Goal: Transaction & Acquisition: Subscribe to service/newsletter

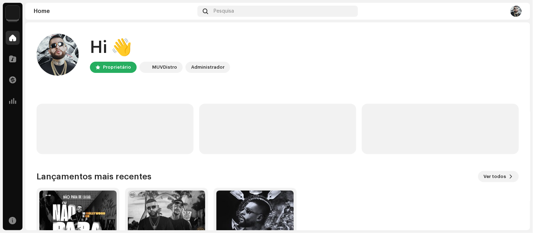
click at [364, 15] on div at bounding box center [441, 11] width 161 height 11
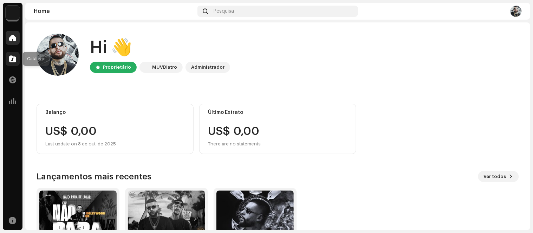
click at [11, 62] on div at bounding box center [13, 59] width 14 height 14
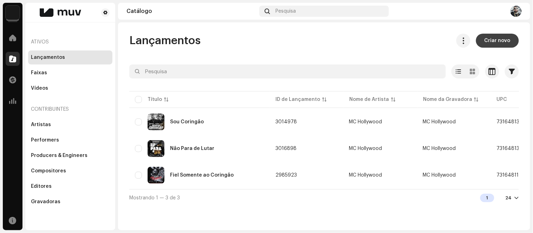
click at [490, 40] on span "Criar novo" at bounding box center [497, 41] width 26 height 14
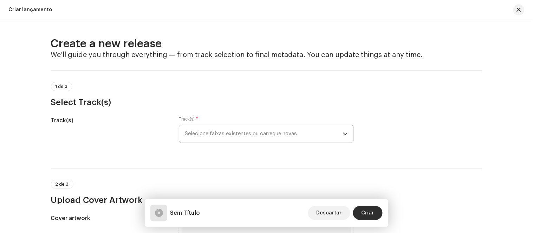
click at [339, 129] on span "Selecione faixas existentes ou carregue novas" at bounding box center [264, 134] width 158 height 18
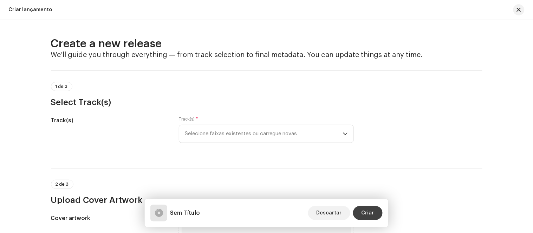
click at [363, 215] on span "Criar" at bounding box center [367, 213] width 13 height 14
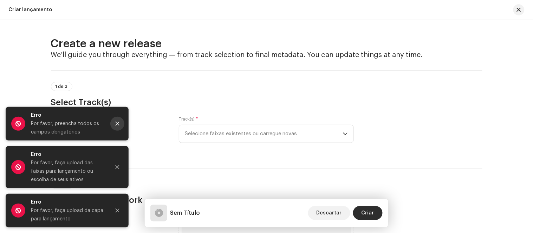
click at [119, 120] on button "Close" at bounding box center [117, 124] width 14 height 14
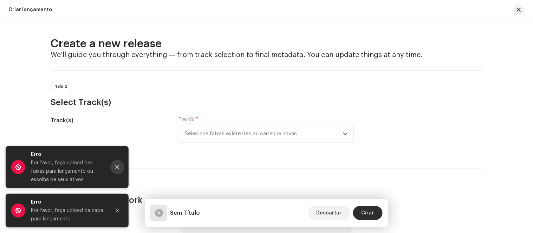
click at [121, 167] on button "Close" at bounding box center [117, 167] width 14 height 14
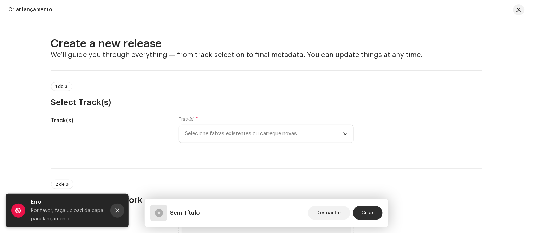
click at [119, 213] on icon "Close" at bounding box center [117, 211] width 5 height 5
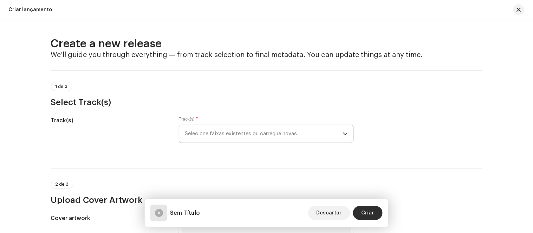
click at [345, 134] on icon "dropdown trigger" at bounding box center [345, 134] width 5 height 5
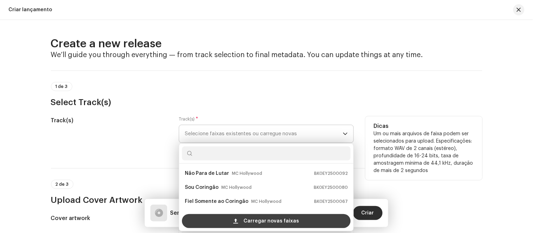
click at [264, 220] on span "Carregar novas faixas" at bounding box center [271, 222] width 55 height 14
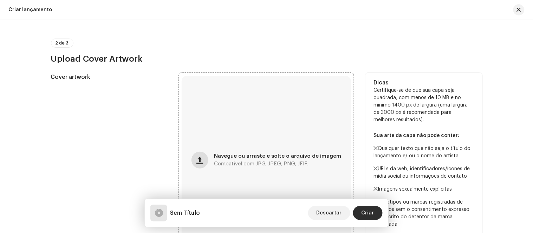
scroll to position [223, 0]
click at [206, 160] on button "button" at bounding box center [199, 160] width 17 height 17
click at [208, 157] on button "button" at bounding box center [199, 160] width 17 height 17
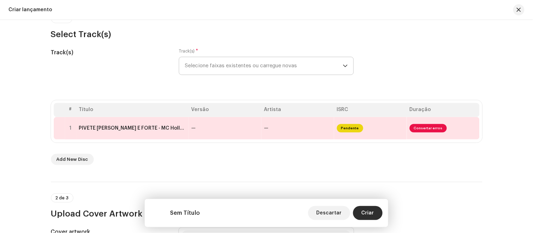
scroll to position [78, 0]
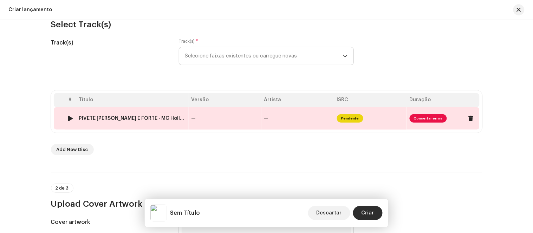
click at [419, 120] on span "Consertar erros" at bounding box center [427, 118] width 37 height 8
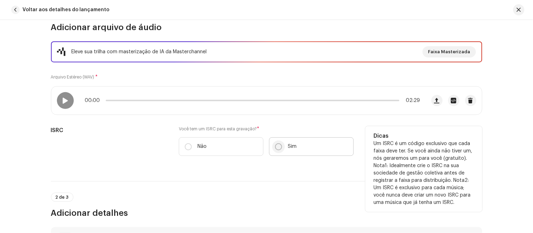
click at [277, 149] on input "Sim" at bounding box center [278, 147] width 7 height 7
radio input "true"
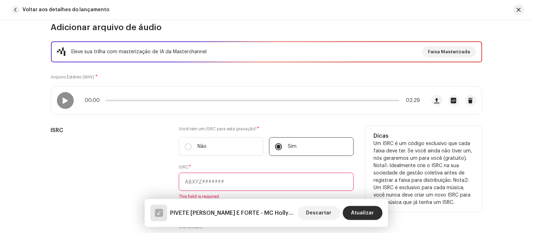
click at [201, 187] on input "text" at bounding box center [266, 182] width 175 height 18
paste input "BK0EY2500100"
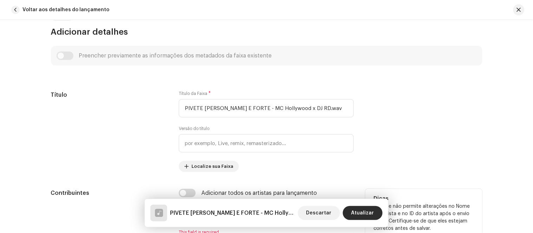
scroll to position [312, 0]
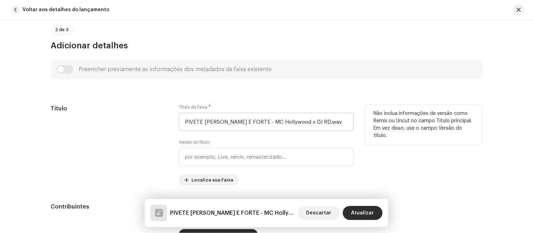
type input "BK0EY2500100"
drag, startPoint x: 316, startPoint y: 120, endPoint x: 176, endPoint y: 124, distance: 139.8
click at [176, 124] on div "Título Título da Faixa * PIVETE RICO E FORTE - MC Hollywood x DJ RD.wav Versão …" at bounding box center [266, 145] width 431 height 81
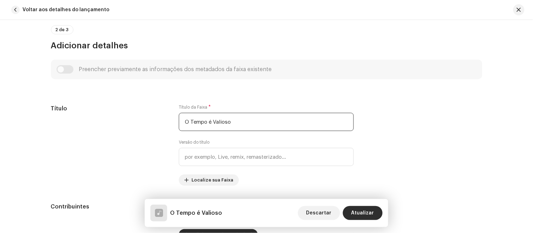
type input "O Tempo é Valioso"
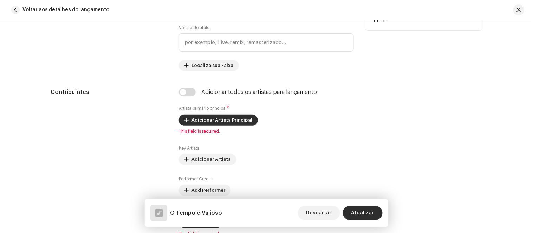
scroll to position [429, 0]
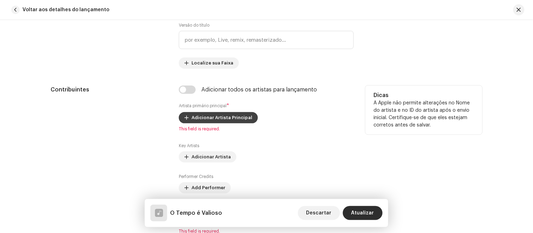
click at [213, 120] on span "Adicionar Artista Principal" at bounding box center [221, 118] width 61 height 14
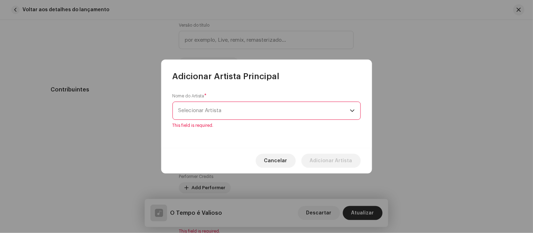
click at [353, 115] on div "dropdown trigger" at bounding box center [352, 111] width 5 height 18
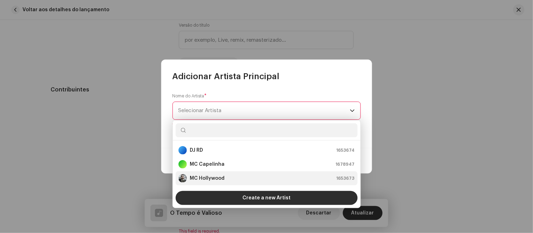
click at [230, 178] on div "MC Hollywood 1653673" at bounding box center [266, 178] width 176 height 8
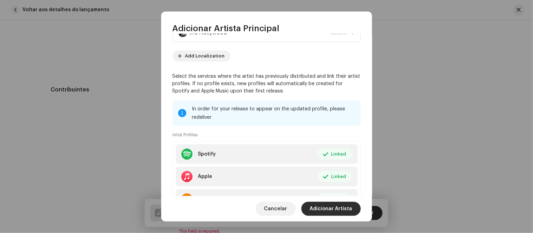
scroll to position [66, 0]
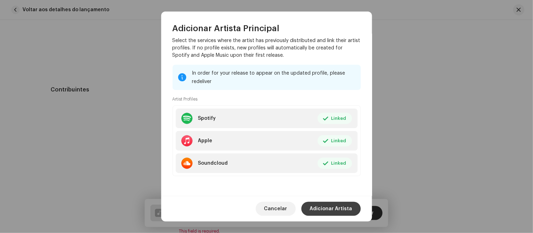
click at [336, 209] on span "Adicionar Artista" at bounding box center [331, 209] width 42 height 14
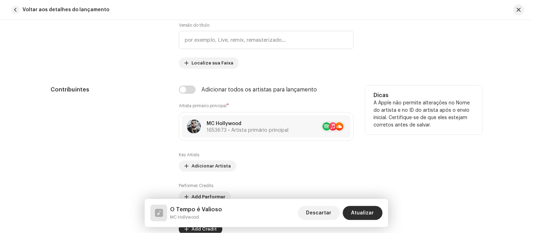
scroll to position [468, 0]
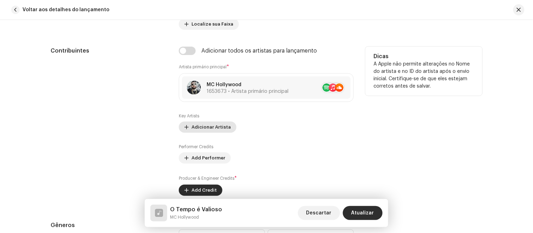
click at [217, 131] on span "Adicionar Artista" at bounding box center [210, 127] width 39 height 14
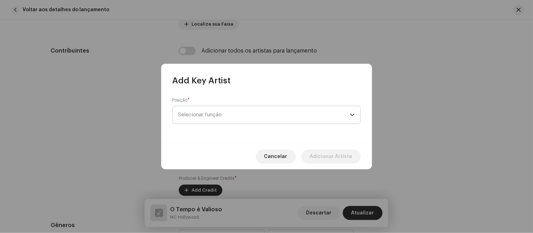
click at [349, 112] on span "Selecionar função" at bounding box center [263, 115] width 171 height 18
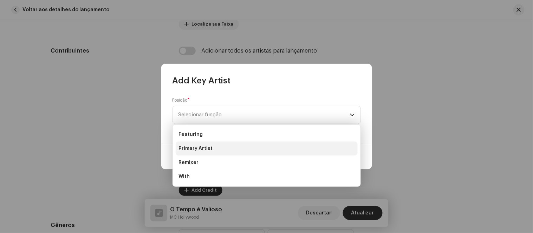
click at [212, 147] on li "Primary Artist" at bounding box center [267, 149] width 182 height 14
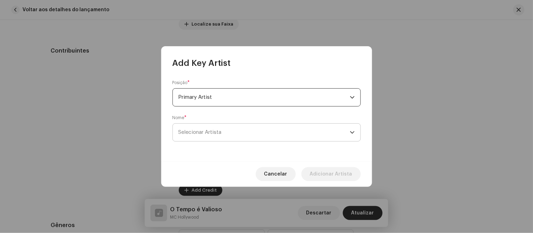
click at [213, 136] on span "Selecionar Artista" at bounding box center [263, 133] width 171 height 18
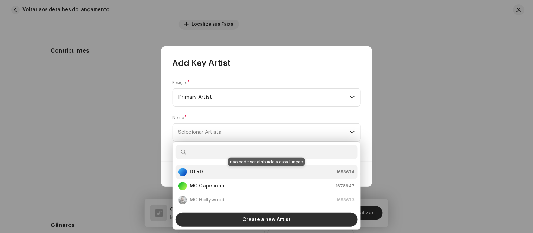
click at [213, 170] on div "DJ RD 1653674" at bounding box center [266, 172] width 176 height 8
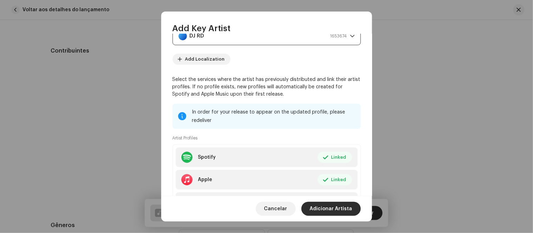
scroll to position [101, 0]
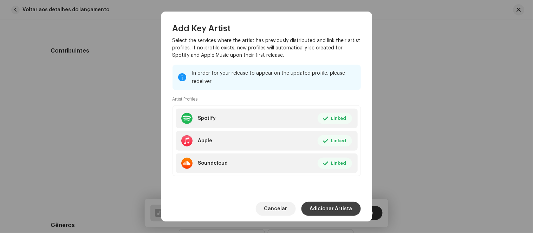
click at [348, 208] on span "Adicionar Artista" at bounding box center [331, 209] width 42 height 14
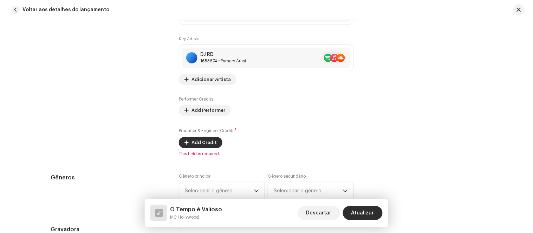
scroll to position [546, 0]
click at [208, 144] on span "Add Credit" at bounding box center [203, 142] width 25 height 14
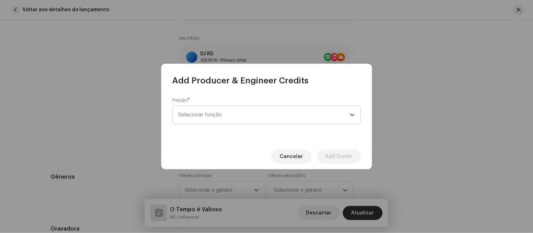
click at [296, 117] on span "Selecionar função" at bounding box center [263, 115] width 171 height 18
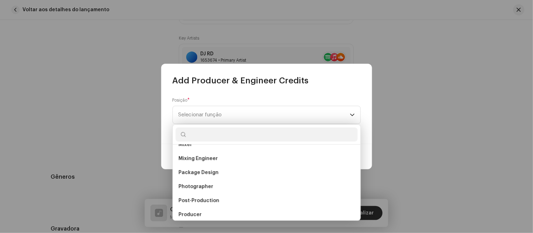
scroll to position [234, 0]
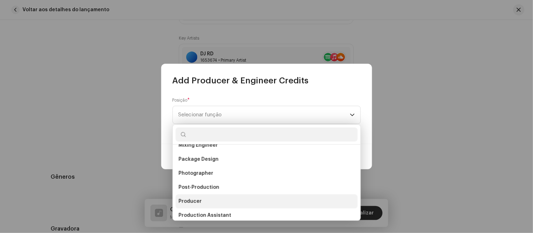
click at [223, 197] on li "Producer" at bounding box center [267, 202] width 182 height 14
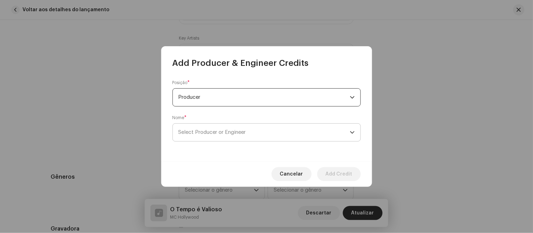
click at [228, 139] on span "Select Producer or Engineer" at bounding box center [263, 133] width 171 height 18
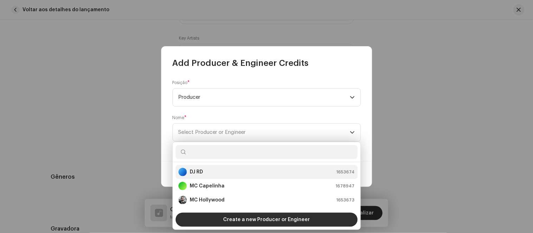
click at [212, 177] on li "DJ RD 1653674" at bounding box center [267, 172] width 182 height 14
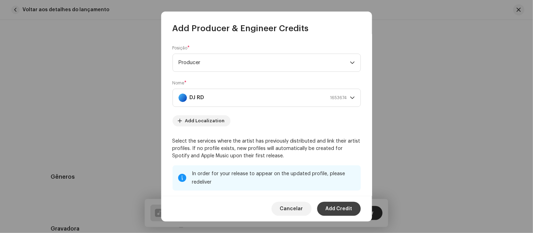
click at [345, 209] on span "Add Credit" at bounding box center [338, 209] width 27 height 14
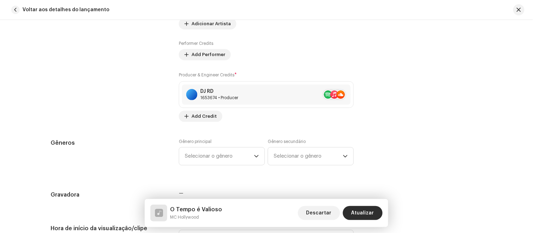
scroll to position [624, 0]
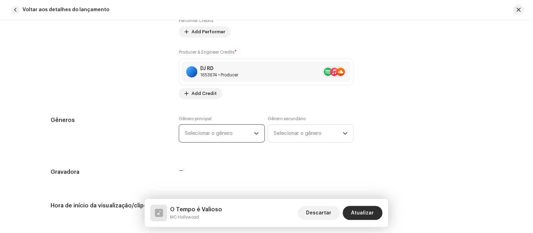
click at [249, 134] on span "Selecionar o gênero" at bounding box center [219, 134] width 69 height 18
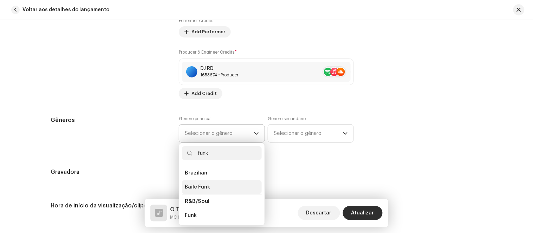
type input "funk"
click at [212, 188] on li "Baile Funk" at bounding box center [222, 187] width 80 height 14
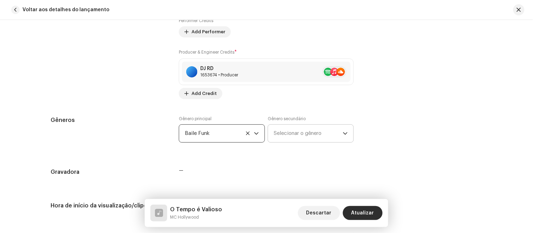
click at [306, 132] on span "Selecionar o gênero" at bounding box center [308, 134] width 69 height 18
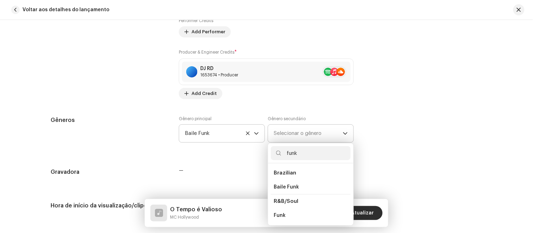
click at [295, 174] on li "Brazilian" at bounding box center [311, 173] width 80 height 14
click at [286, 173] on span "Brazilian" at bounding box center [285, 173] width 22 height 5
click at [288, 174] on span "Brazilian" at bounding box center [285, 173] width 22 height 5
click at [291, 173] on span "Brazilian" at bounding box center [285, 173] width 22 height 5
click at [306, 157] on input "funk" at bounding box center [311, 153] width 80 height 14
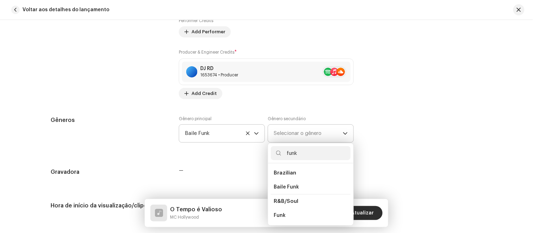
click at [306, 157] on input "funk" at bounding box center [311, 153] width 80 height 14
type input "bra"
click at [282, 173] on span "Brazilian" at bounding box center [285, 173] width 22 height 5
click at [288, 185] on span "Brazilian" at bounding box center [285, 187] width 22 height 7
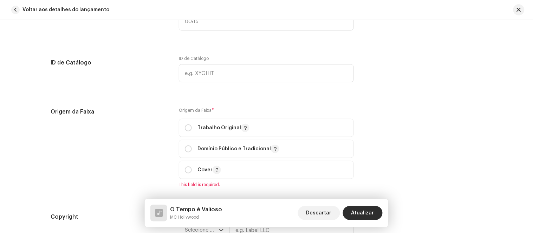
scroll to position [858, 0]
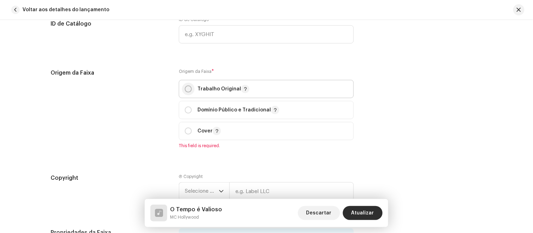
click at [187, 91] on input "radio" at bounding box center [188, 89] width 7 height 7
radio input "true"
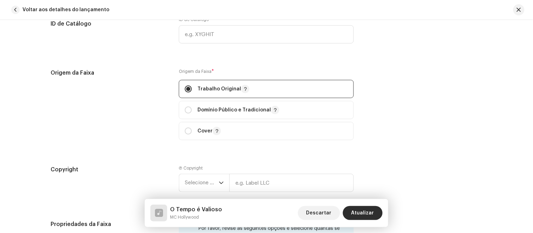
scroll to position [936, 0]
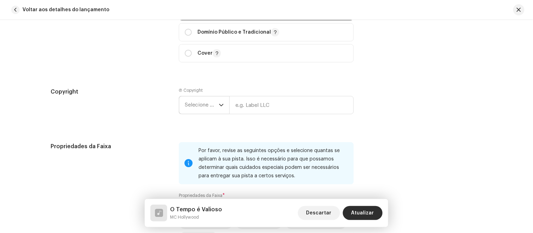
click at [219, 106] on icon "dropdown trigger" at bounding box center [221, 105] width 5 height 5
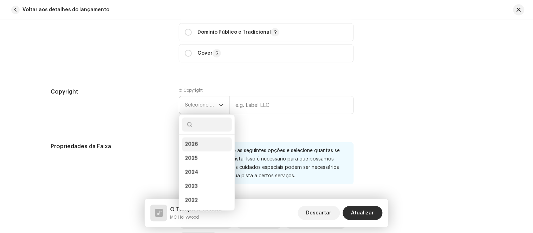
click at [206, 145] on li "2026" at bounding box center [207, 145] width 50 height 14
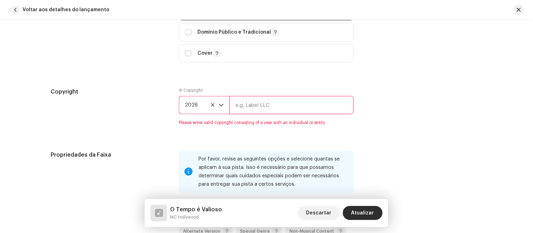
click at [250, 110] on input "text" at bounding box center [291, 105] width 124 height 18
type input "MC Hollywood"
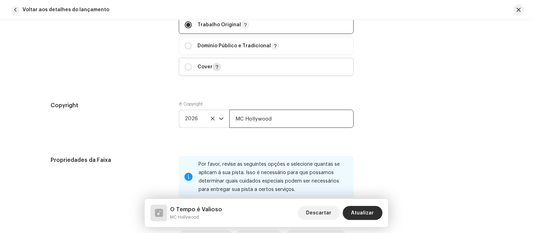
scroll to position [897, 0]
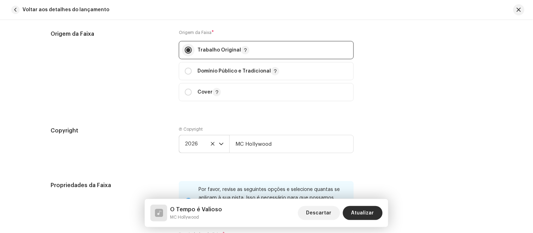
click at [187, 51] on input "radio" at bounding box center [188, 50] width 7 height 7
click at [185, 54] on p-radiobutton at bounding box center [188, 50] width 7 height 7
click at [186, 96] on input "radio" at bounding box center [188, 92] width 7 height 7
radio input "true"
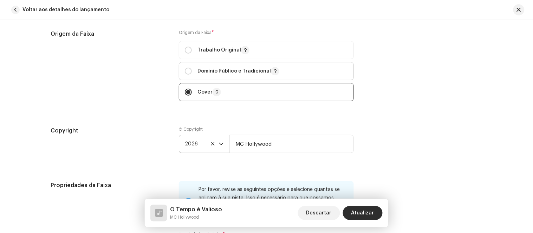
click at [187, 68] on span "Domínio Público e Tradicional" at bounding box center [266, 71] width 163 height 18
radio input "true"
click at [187, 51] on input "radio" at bounding box center [188, 50] width 7 height 7
radio input "true"
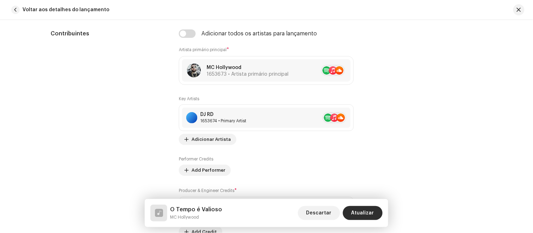
scroll to position [468, 0]
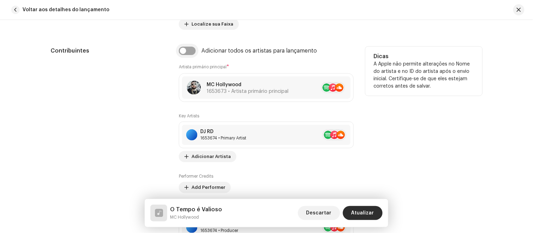
click at [190, 55] on input "checkbox" at bounding box center [187, 51] width 17 height 8
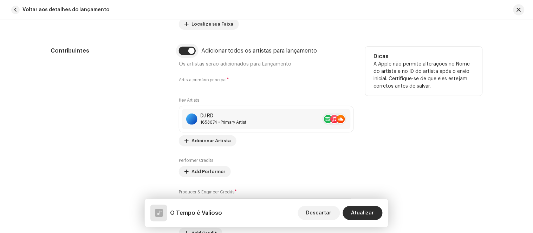
click at [190, 55] on input "checkbox" at bounding box center [187, 51] width 17 height 8
checkbox input "false"
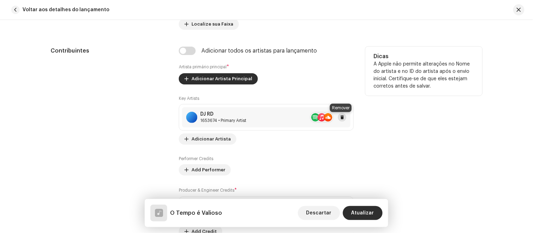
click at [342, 118] on span at bounding box center [342, 118] width 4 height 6
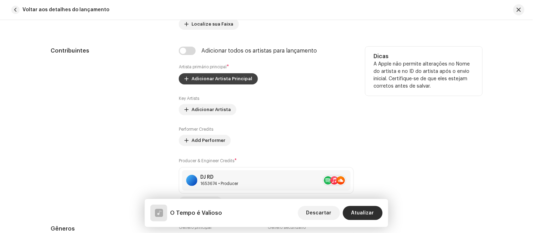
click at [223, 78] on span "Adicionar Artista Principal" at bounding box center [221, 79] width 61 height 14
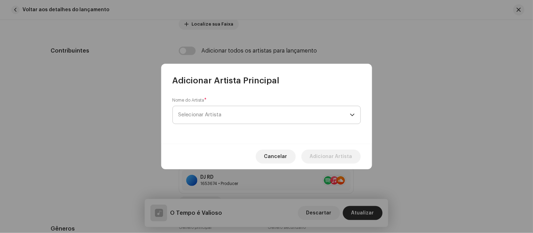
click at [239, 118] on span "Selecionar Artista" at bounding box center [263, 115] width 171 height 18
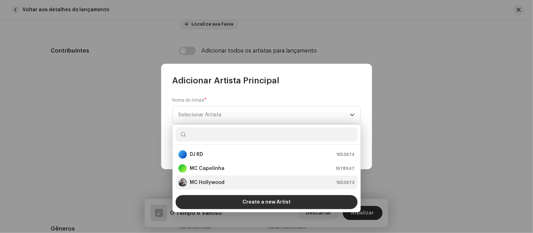
click at [217, 184] on strong "MC Hollywood" at bounding box center [207, 182] width 35 height 7
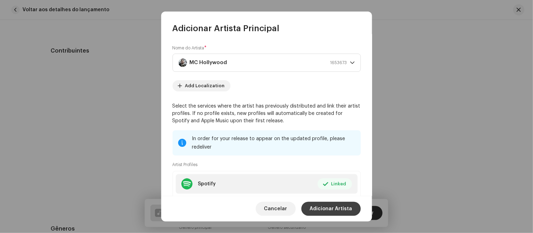
click at [338, 212] on span "Adicionar Artista" at bounding box center [331, 209] width 42 height 14
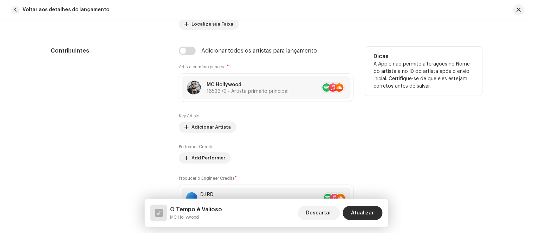
scroll to position [507, 0]
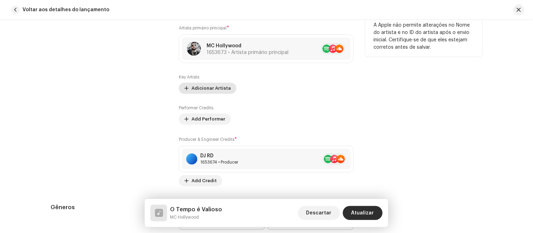
click at [212, 86] on span "Adicionar Artista" at bounding box center [210, 88] width 39 height 14
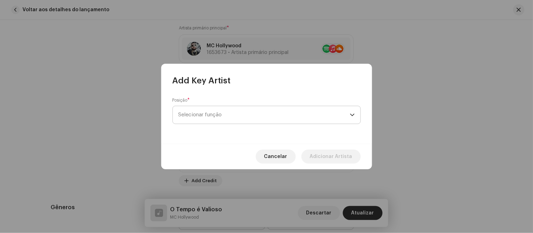
click at [224, 114] on span "Selecionar função" at bounding box center [263, 115] width 171 height 18
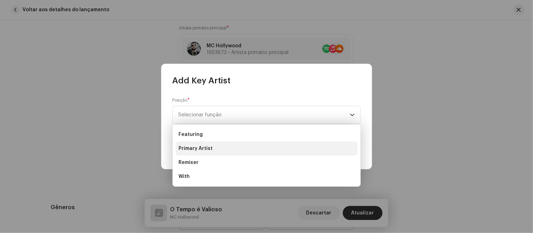
click at [209, 149] on span "Primary Artist" at bounding box center [195, 148] width 34 height 7
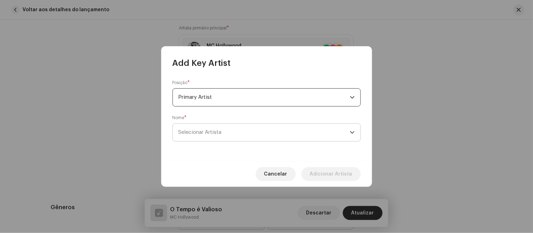
click at [210, 133] on span "Selecionar Artista" at bounding box center [199, 132] width 43 height 5
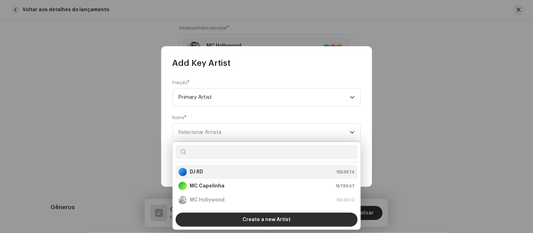
click at [211, 167] on li "DJ RD 1653674" at bounding box center [267, 172] width 182 height 14
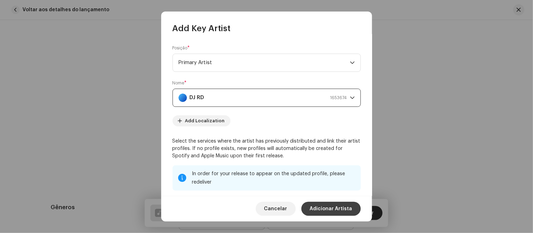
click at [334, 210] on span "Adicionar Artista" at bounding box center [331, 209] width 42 height 14
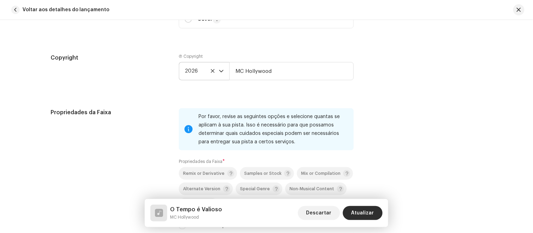
scroll to position [975, 0]
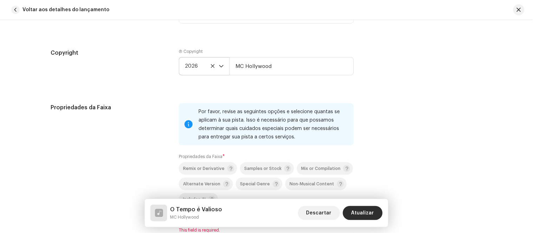
click at [220, 68] on icon "dropdown trigger" at bounding box center [221, 66] width 5 height 5
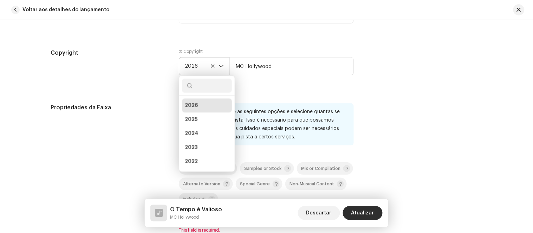
scroll to position [2, 0]
click at [210, 108] on li "2026" at bounding box center [207, 104] width 50 height 14
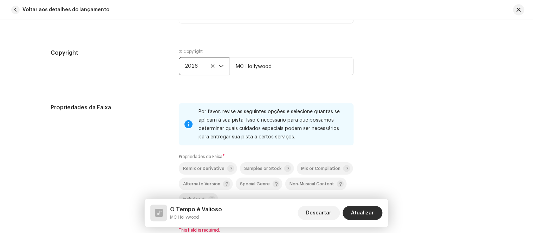
click at [220, 69] on icon "dropdown trigger" at bounding box center [221, 66] width 5 height 5
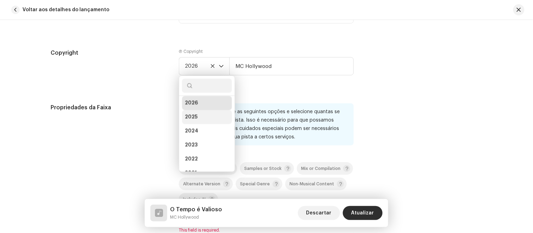
click at [198, 117] on li "2025" at bounding box center [207, 118] width 50 height 14
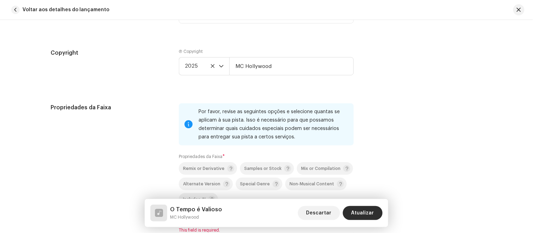
click at [215, 85] on div "Ⓟ Copyright 2025 MC [GEOGRAPHIC_DATA]" at bounding box center [266, 68] width 175 height 38
click at [271, 86] on div "Ⓟ Copyright 2025 MC [GEOGRAPHIC_DATA]" at bounding box center [266, 68] width 175 height 38
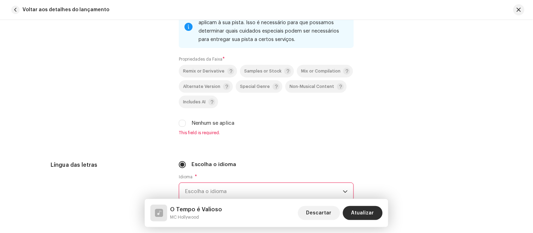
scroll to position [1092, 0]
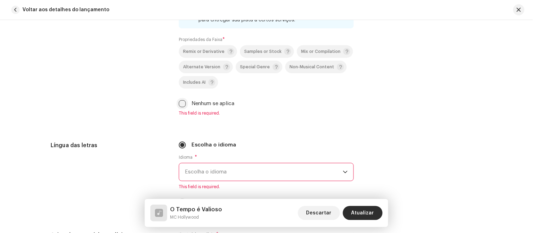
click at [182, 107] on input "Nenhum se aplica" at bounding box center [182, 103] width 7 height 7
checkbox input "true"
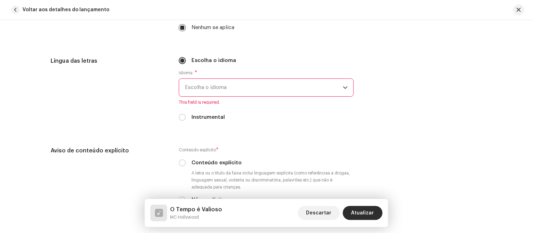
scroll to position [1170, 0]
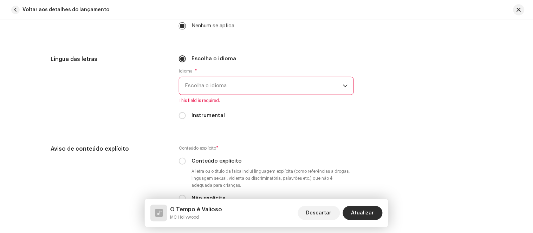
click at [262, 89] on span "Escolha o idioma" at bounding box center [264, 86] width 158 height 18
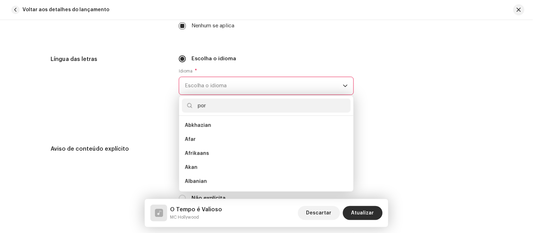
scroll to position [0, 0]
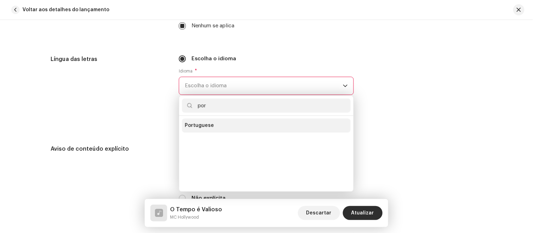
type input "por"
click at [228, 129] on li "Portuguese" at bounding box center [266, 126] width 169 height 14
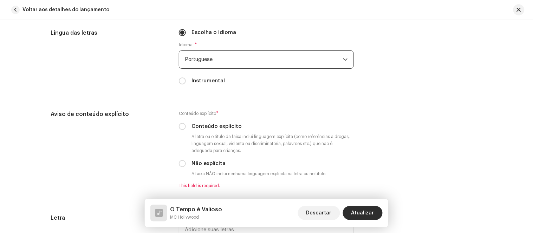
scroll to position [1209, 0]
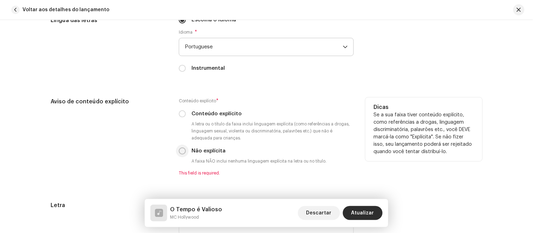
click at [181, 154] on input "Não explícita" at bounding box center [182, 151] width 7 height 7
radio input "true"
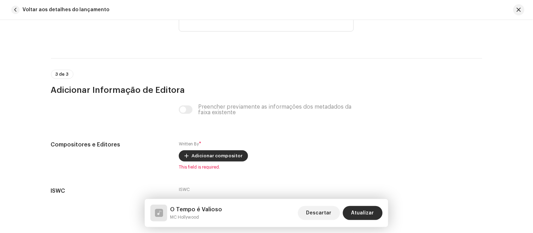
scroll to position [1443, 0]
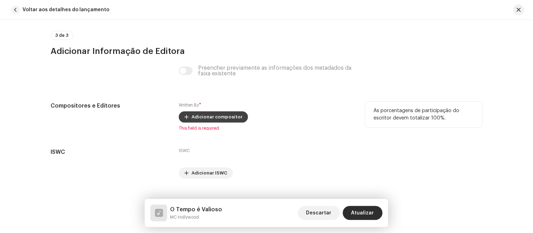
click at [228, 121] on span "Adicionar compositor" at bounding box center [216, 117] width 51 height 14
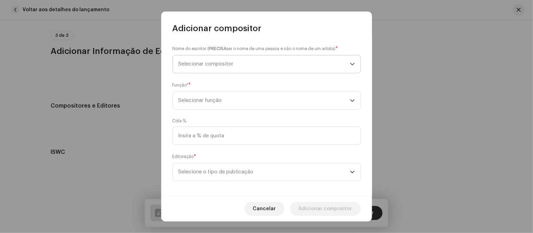
click at [237, 66] on span "Selecionar compositor" at bounding box center [263, 64] width 171 height 18
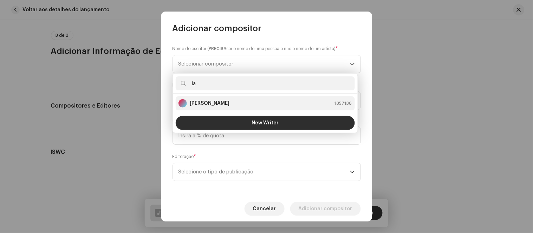
type input "ia"
click at [242, 101] on div "[PERSON_NAME] 1357136" at bounding box center [264, 103] width 173 height 8
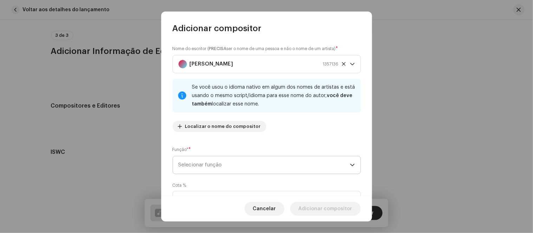
click at [270, 166] on span "Selecionar função" at bounding box center [263, 166] width 171 height 18
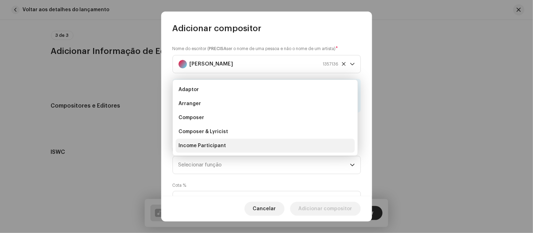
scroll to position [11, 0]
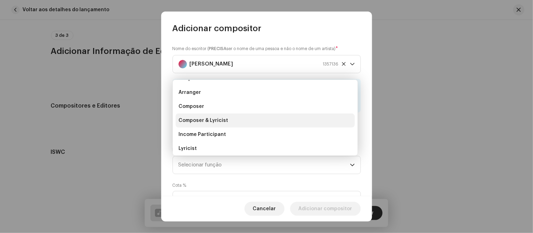
click at [238, 120] on li "Composer & Lyricist" at bounding box center [265, 121] width 179 height 14
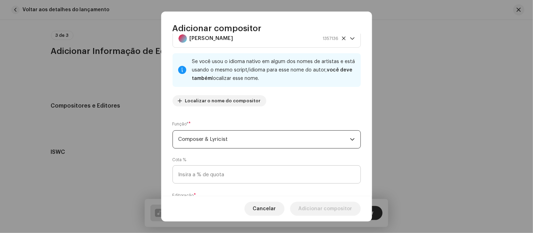
scroll to position [39, 0]
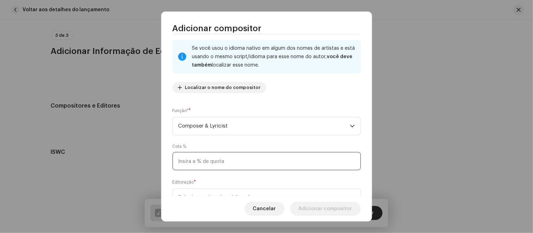
click at [240, 163] on input at bounding box center [266, 161] width 188 height 18
type input "100,00"
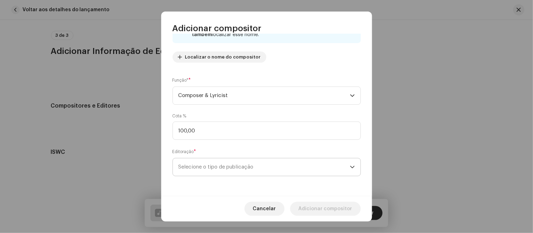
click at [242, 164] on span "Selecione o tipo de publicação" at bounding box center [263, 168] width 171 height 18
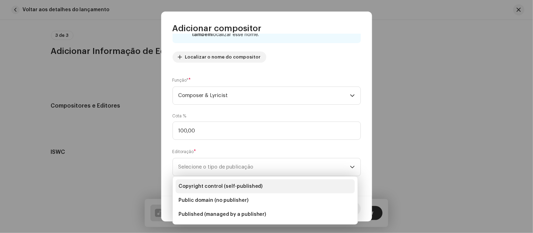
click at [248, 187] on span "Copyright control (self-published)" at bounding box center [220, 186] width 84 height 7
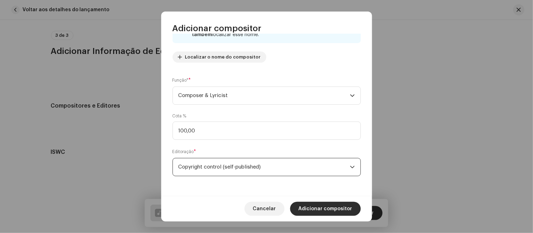
click at [302, 167] on span "Copyright control (self-published)" at bounding box center [263, 168] width 171 height 18
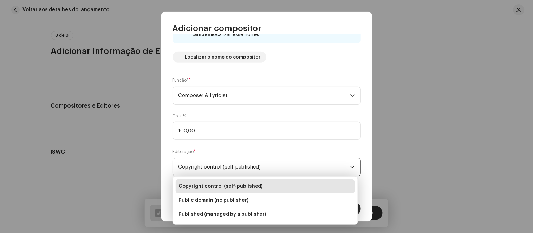
click at [302, 167] on span "Copyright control (self-published)" at bounding box center [263, 168] width 171 height 18
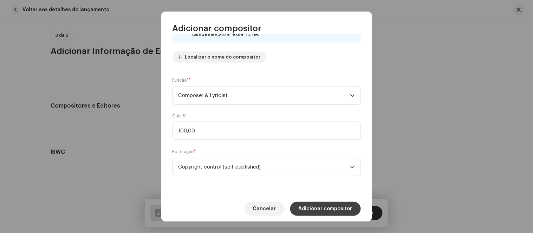
click at [324, 206] on span "Adicionar compositor" at bounding box center [325, 209] width 54 height 14
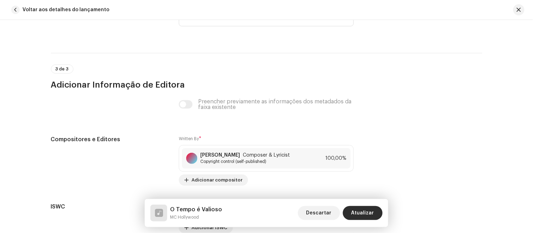
scroll to position [1403, 0]
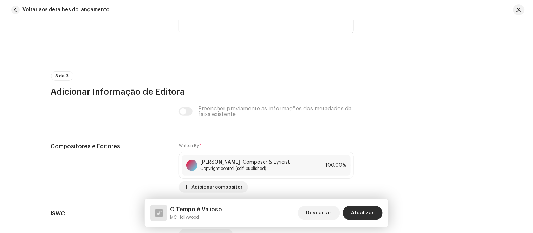
click at [181, 115] on div "Preencher previamente as informações dos metadados da faixa existente" at bounding box center [266, 111] width 175 height 11
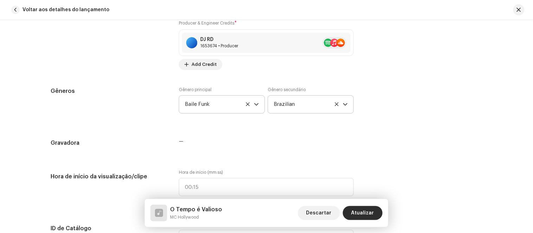
scroll to position [624, 0]
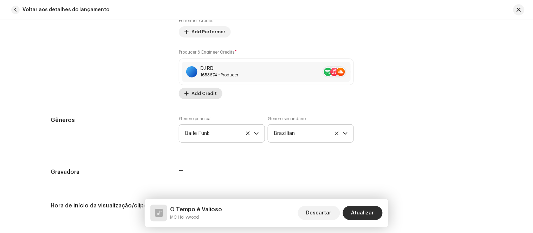
click at [196, 93] on span "Add Credit" at bounding box center [203, 94] width 25 height 14
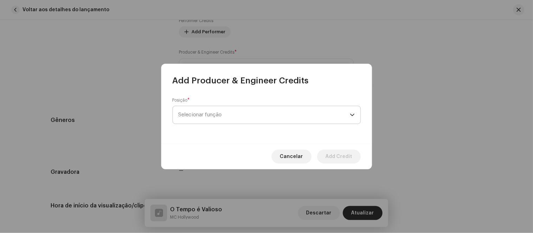
click at [249, 118] on span "Selecionar função" at bounding box center [263, 115] width 171 height 18
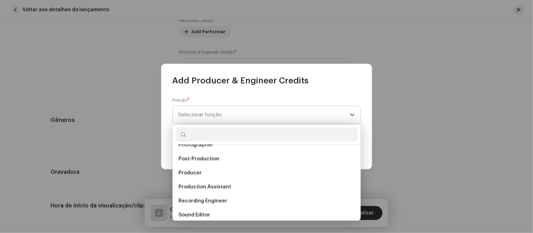
scroll to position [185, 0]
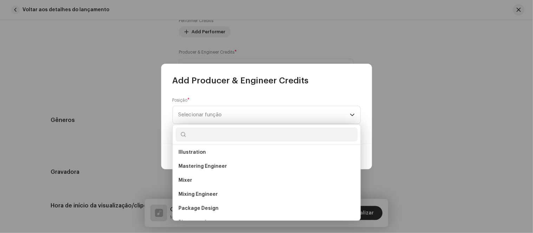
click at [267, 95] on div "Posição * Selecionar função" at bounding box center [266, 115] width 211 height 58
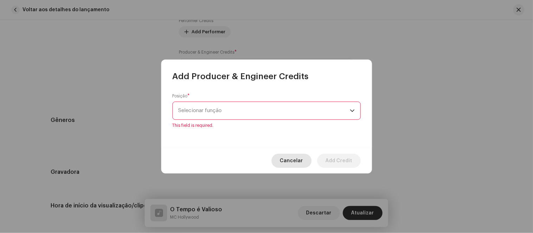
click at [292, 162] on span "Cancelar" at bounding box center [291, 161] width 23 height 14
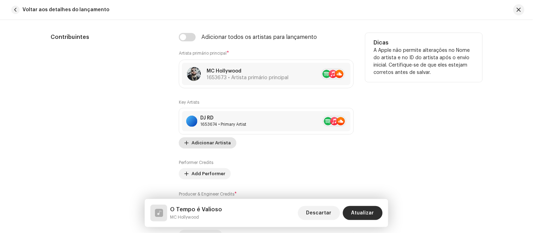
scroll to position [468, 0]
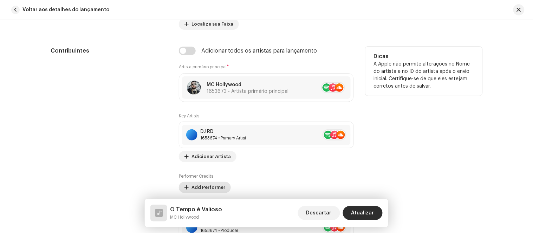
click at [204, 189] on span "Add Performer" at bounding box center [208, 188] width 34 height 14
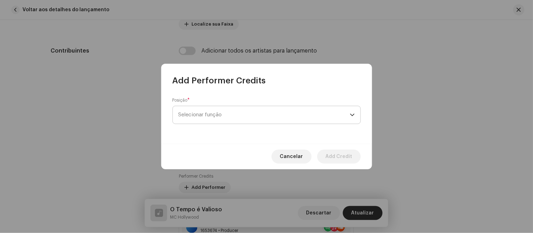
click at [233, 117] on span "Selecionar função" at bounding box center [263, 115] width 171 height 18
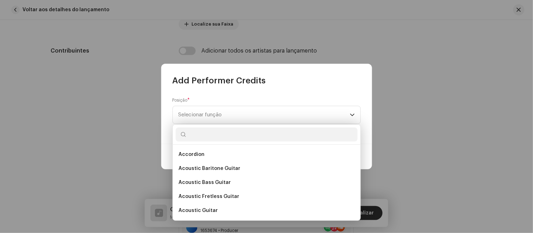
click at [301, 99] on div "Posição * Selecionar função" at bounding box center [266, 111] width 188 height 27
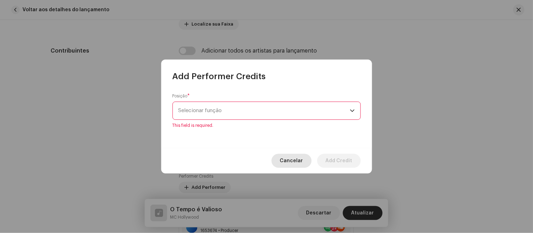
click at [292, 156] on span "Cancelar" at bounding box center [291, 161] width 23 height 14
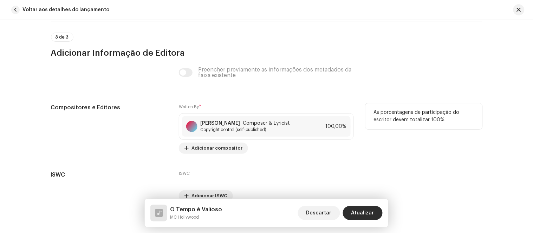
scroll to position [1443, 0]
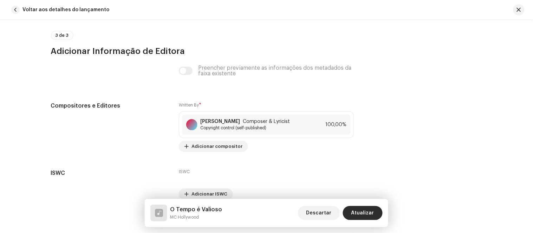
click at [185, 72] on div "Preencher previamente as informações dos metadados da faixa existente" at bounding box center [266, 70] width 175 height 11
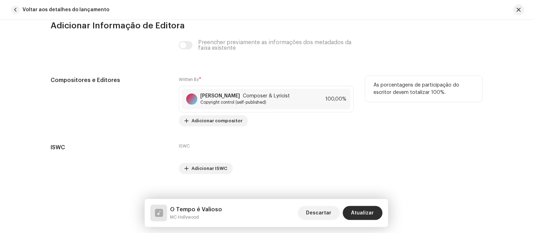
scroll to position [1481, 0]
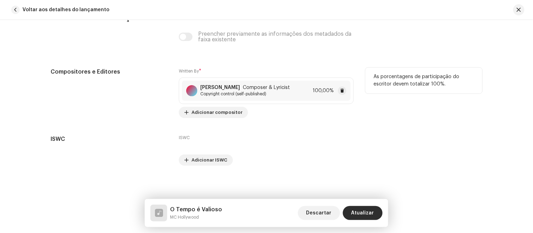
click at [247, 96] on span "Copyright control (self-published)" at bounding box center [245, 94] width 90 height 6
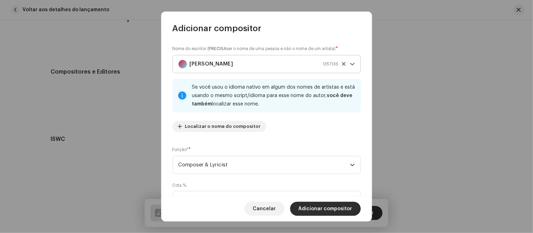
click at [354, 66] on p-select "[PERSON_NAME] 1357136" at bounding box center [266, 64] width 188 height 18
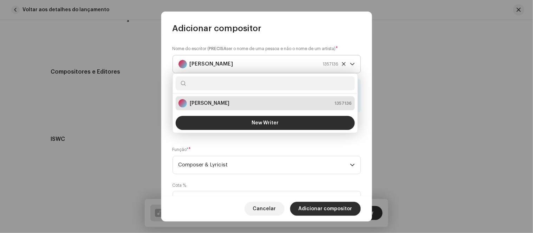
click at [354, 66] on p-select "[PERSON_NAME] 1357136" at bounding box center [266, 64] width 188 height 18
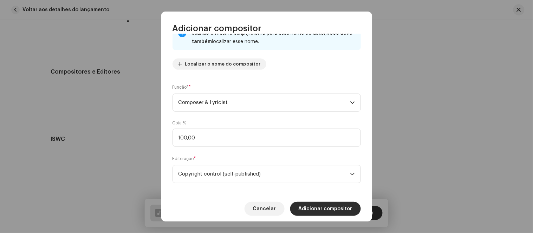
scroll to position [70, 0]
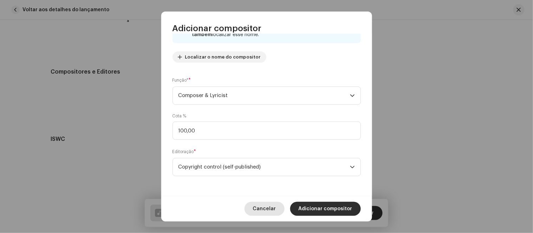
click at [265, 206] on span "Cancelar" at bounding box center [264, 209] width 23 height 14
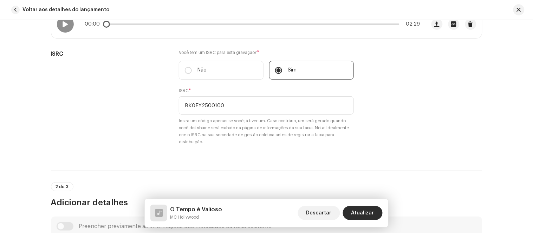
scroll to position [0, 0]
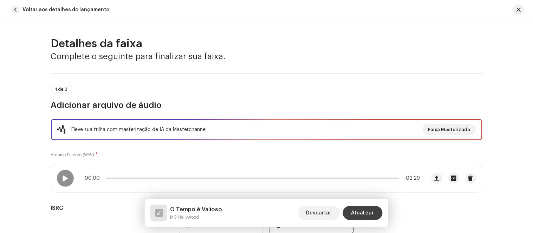
click at [365, 212] on span "Atualizar" at bounding box center [362, 213] width 23 height 14
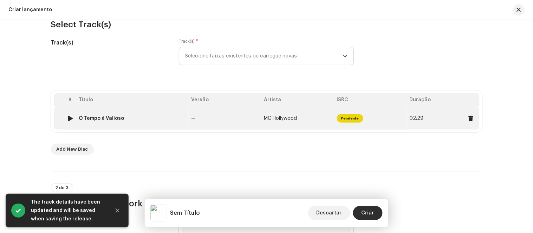
click at [119, 116] on div "O Tempo é Valioso" at bounding box center [101, 119] width 45 height 6
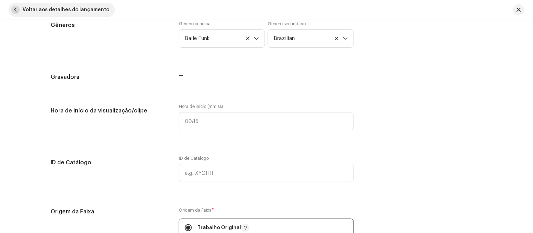
scroll to position [584, 0]
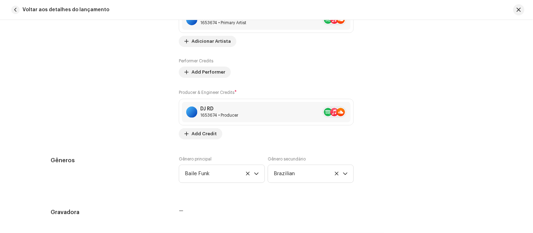
click at [7, 12] on div "Voltar aos detalhes do lançamento" at bounding box center [266, 10] width 533 height 20
click at [15, 11] on span "button" at bounding box center [15, 10] width 8 height 8
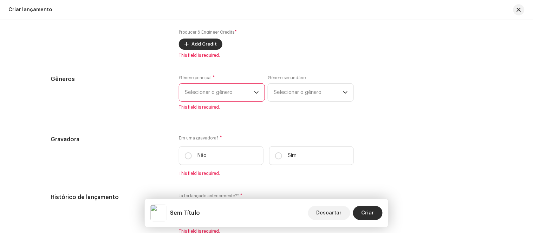
scroll to position [936, 0]
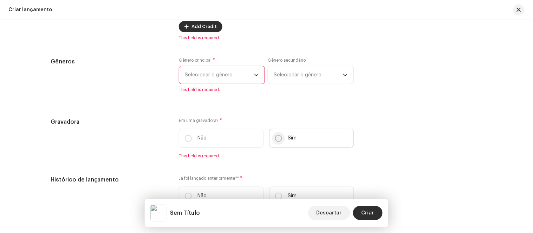
click at [279, 142] on input "Sim" at bounding box center [278, 138] width 7 height 7
radio input "true"
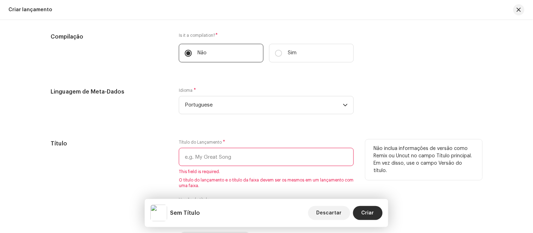
scroll to position [390, 0]
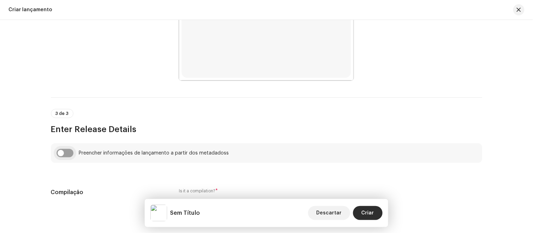
click at [64, 156] on input "checkbox" at bounding box center [65, 153] width 17 height 8
checkbox input "true"
type input "O Tempo é Valioso"
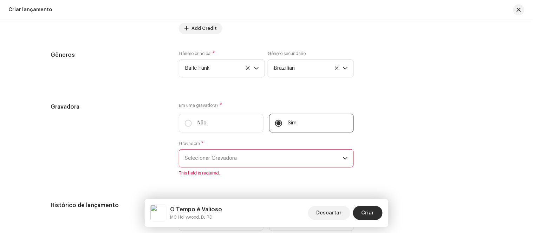
scroll to position [1053, 0]
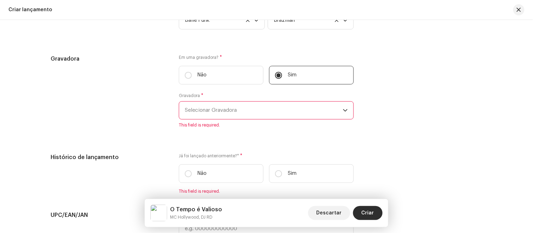
click at [321, 112] on span "Selecionar Gravadora" at bounding box center [264, 111] width 158 height 18
click at [279, 117] on span "Selecionar Gravadora" at bounding box center [264, 111] width 158 height 18
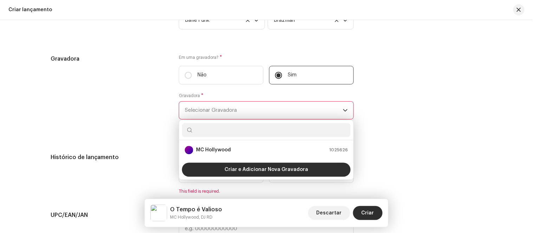
click at [229, 132] on input "text" at bounding box center [266, 130] width 169 height 14
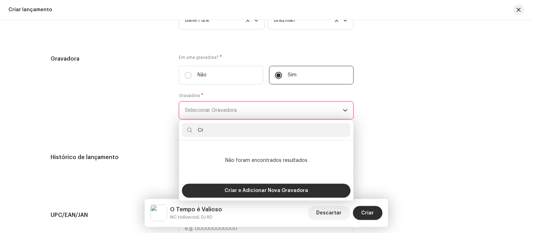
type input "C"
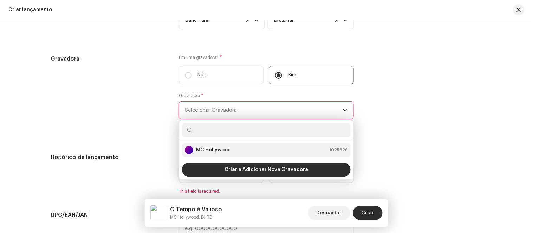
click at [202, 154] on strong "MC Hollywood" at bounding box center [213, 150] width 35 height 7
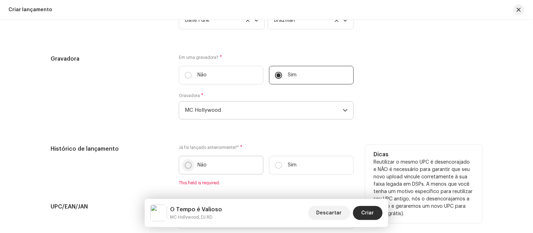
click at [187, 169] on input "Não" at bounding box center [188, 165] width 7 height 7
radio input "true"
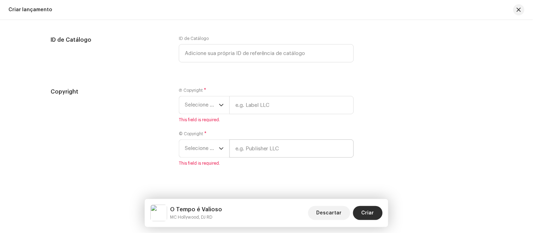
scroll to position [1282, 0]
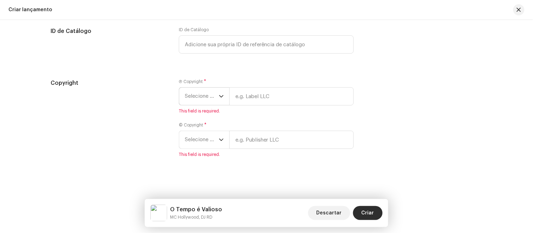
click at [220, 96] on icon "dropdown trigger" at bounding box center [221, 96] width 5 height 5
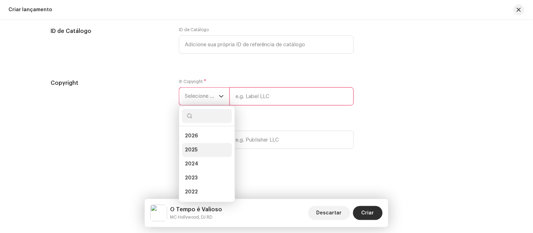
click at [199, 150] on li "2025" at bounding box center [207, 150] width 50 height 14
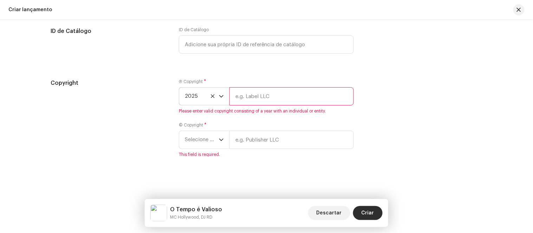
click at [255, 96] on input "text" at bounding box center [291, 96] width 124 height 18
type input "MC Hollywood"
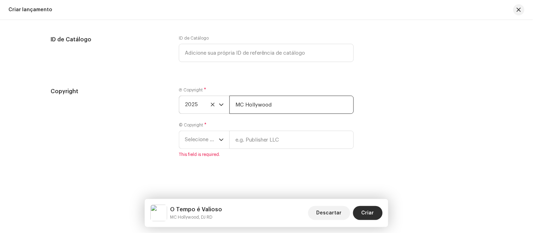
scroll to position [1273, 0]
click at [219, 139] on icon "dropdown trigger" at bounding box center [221, 140] width 5 height 5
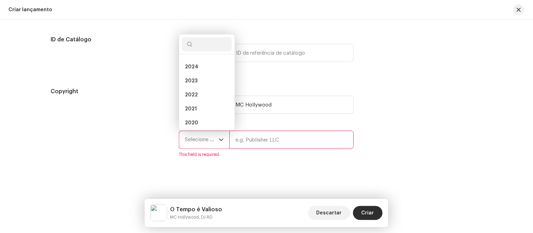
scroll to position [17, 0]
click at [202, 61] on li "2025" at bounding box center [207, 62] width 50 height 14
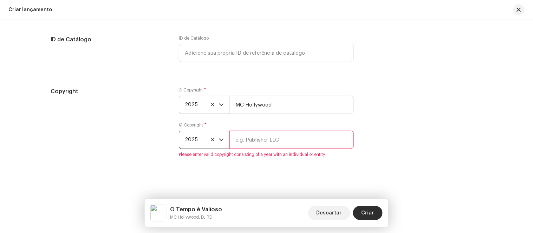
click at [252, 138] on input "text" at bounding box center [291, 140] width 124 height 18
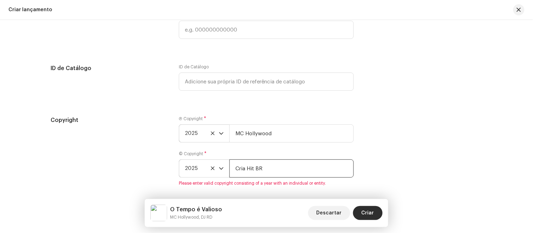
scroll to position [1273, 0]
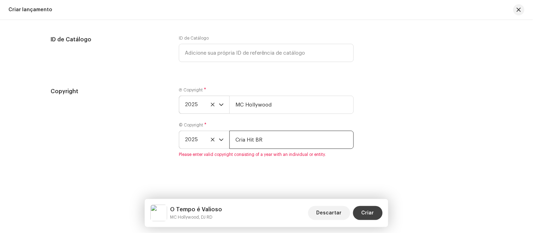
type input "Cria Hit BR"
click at [373, 212] on span "Criar" at bounding box center [367, 213] width 13 height 14
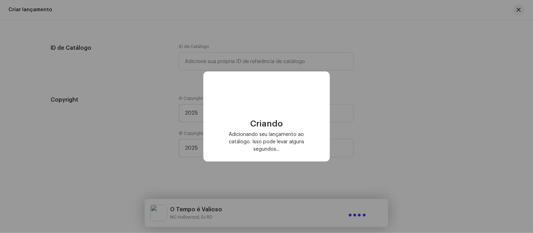
scroll to position [1265, 0]
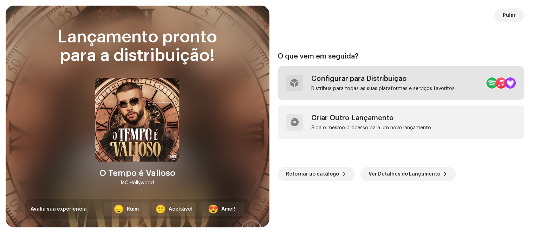
click at [389, 82] on div "Configurar para Distribuição" at bounding box center [382, 79] width 143 height 8
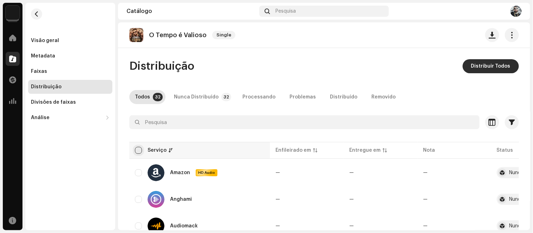
click at [139, 151] on input "checkbox" at bounding box center [138, 150] width 7 height 7
checkbox input "true"
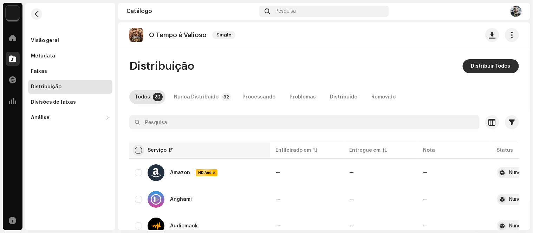
checkbox input "true"
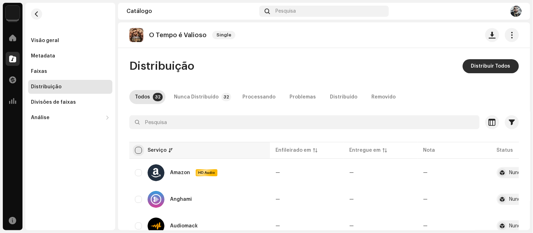
checkbox input "true"
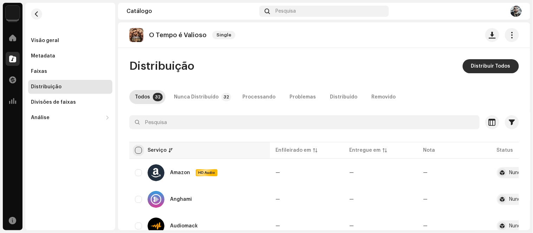
checkbox input "true"
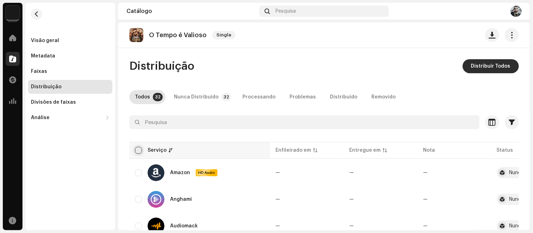
checkbox input "true"
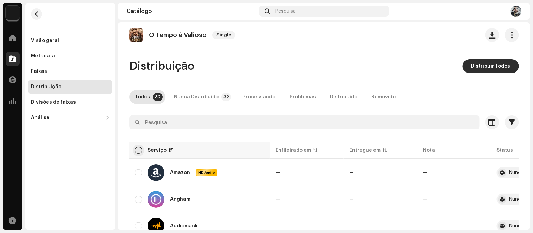
checkbox input "true"
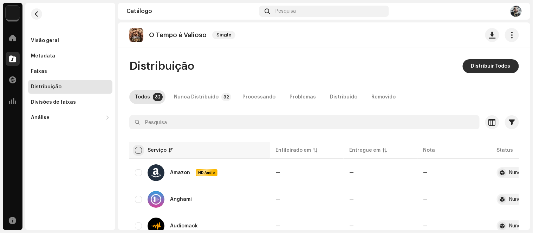
checkbox input "true"
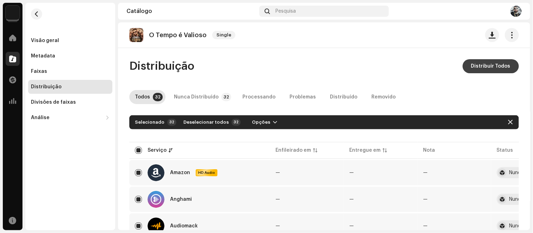
click at [481, 68] on span "Distribuir Todos" at bounding box center [490, 66] width 39 height 14
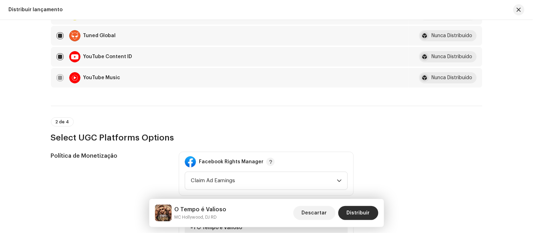
scroll to position [780, 0]
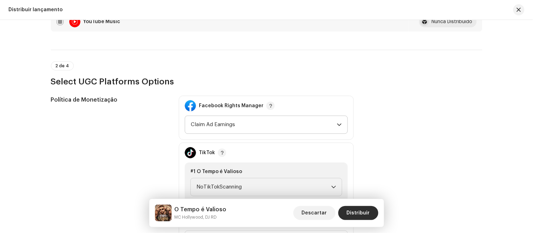
click at [330, 118] on span "Claim Ad Earnings" at bounding box center [264, 125] width 146 height 18
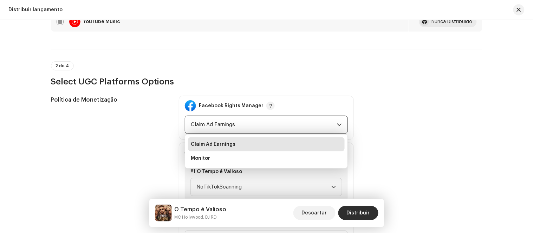
click at [330, 118] on span "Claim Ad Earnings" at bounding box center [264, 125] width 146 height 18
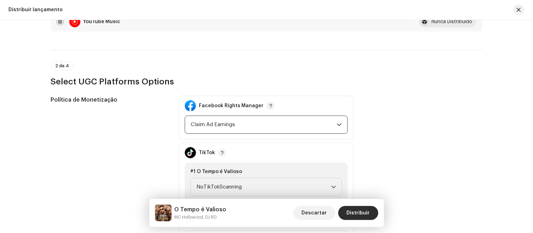
scroll to position [819, 0]
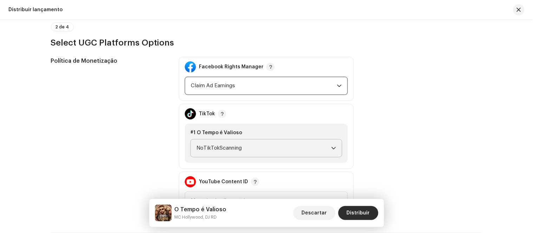
click at [320, 140] on span "NoTikTokScanning" at bounding box center [263, 149] width 135 height 18
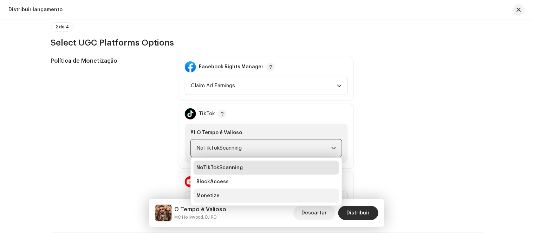
click at [243, 189] on li "Monetize" at bounding box center [265, 196] width 145 height 14
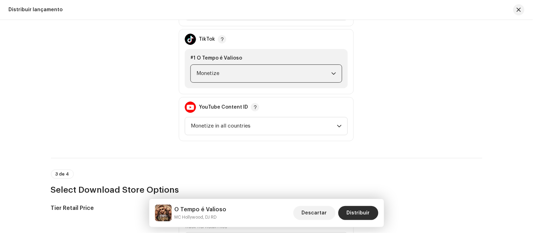
scroll to position [897, 0]
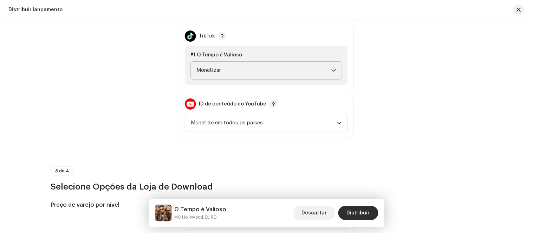
click at [405, 78] on div "Política de Monetização Gerenciador de direitos do Facebook Reivindicar ganhos …" at bounding box center [266, 58] width 431 height 159
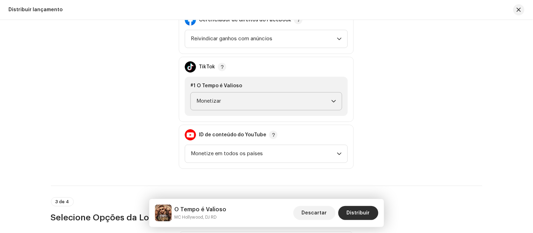
scroll to position [819, 0]
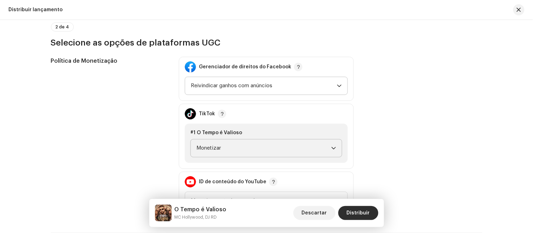
click at [337, 84] on icon "gatilho suspenso" at bounding box center [339, 86] width 5 height 5
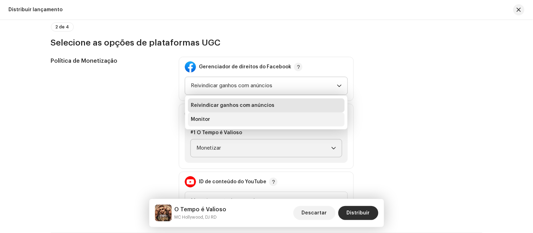
click at [273, 113] on li "Monitor" at bounding box center [266, 120] width 157 height 14
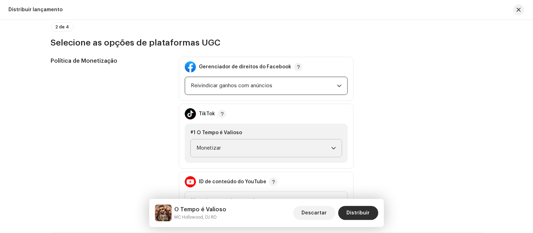
click at [331, 78] on span "Reivindicar ganhos com anúncios" at bounding box center [264, 86] width 146 height 18
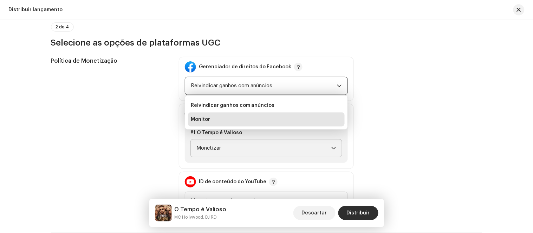
click at [222, 113] on li "Monitor" at bounding box center [266, 120] width 157 height 14
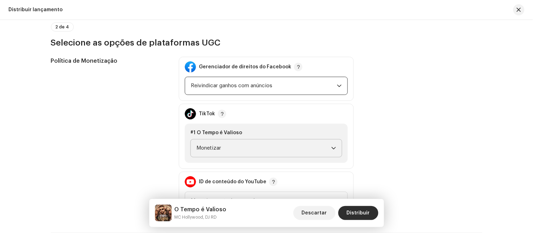
click at [275, 77] on span "Reivindicar ganhos com anúncios" at bounding box center [264, 86] width 146 height 18
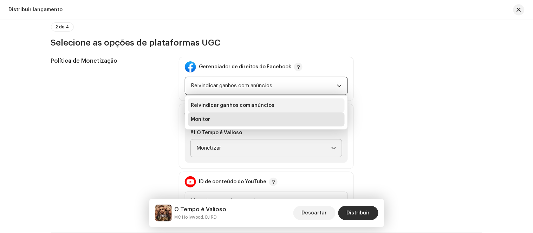
click at [241, 103] on font "Reivindicar ganhos com anúncios" at bounding box center [233, 105] width 84 height 5
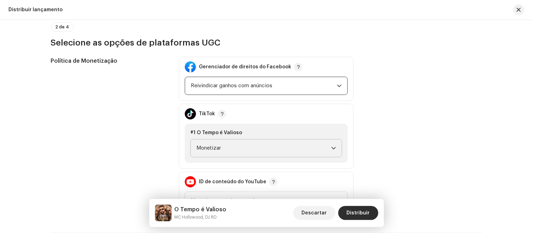
click at [422, 93] on div "Política de Monetização Gerenciador de direitos do Facebook Reivindicar ganhos …" at bounding box center [266, 136] width 431 height 159
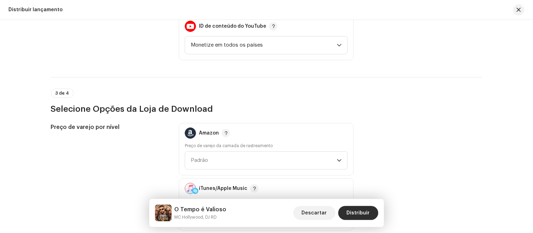
scroll to position [1053, 0]
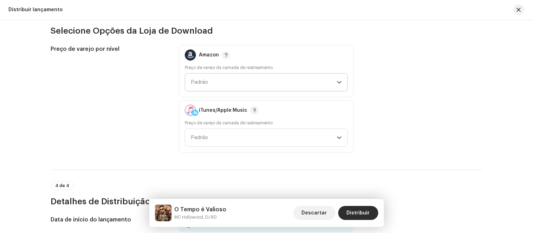
click at [337, 80] on icon "gatilho suspenso" at bounding box center [339, 82] width 5 height 5
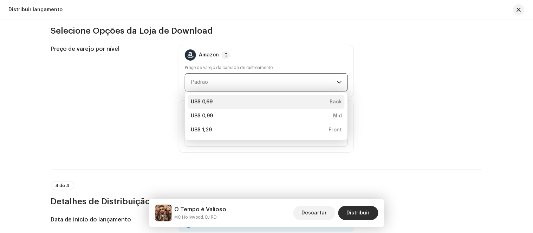
click at [219, 99] on div "US$ 0,69 Back" at bounding box center [266, 102] width 151 height 7
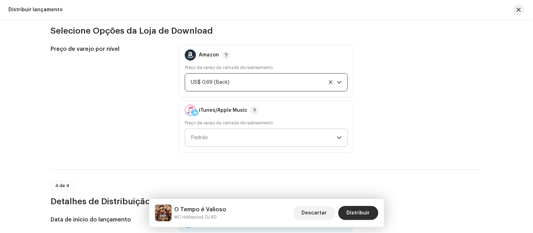
click at [337, 136] on icon "gatilho suspenso" at bounding box center [339, 138] width 5 height 5
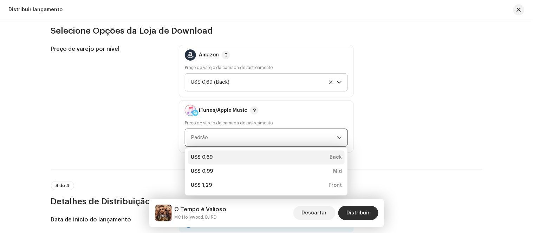
click at [223, 154] on div "US$ 0,69 Back" at bounding box center [266, 157] width 151 height 7
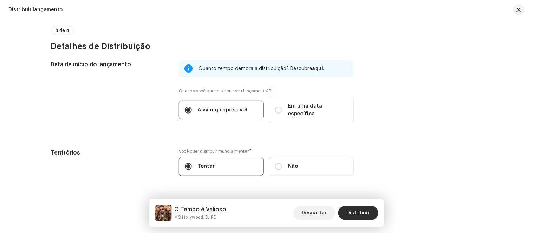
scroll to position [1209, 0]
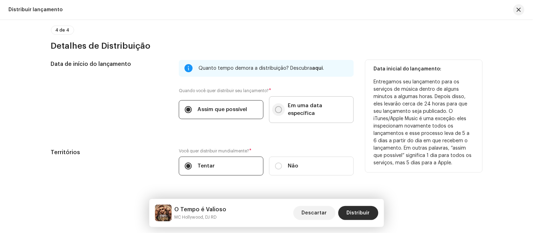
click at [277, 106] on input "Em uma data específica" at bounding box center [278, 109] width 7 height 7
radio input "true"
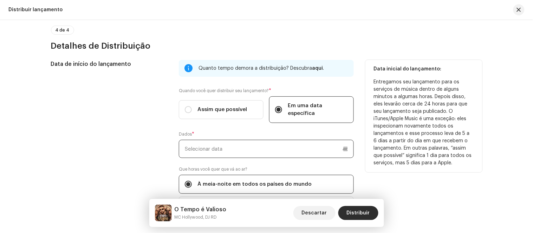
click at [218, 140] on p-datepicker at bounding box center [266, 149] width 175 height 18
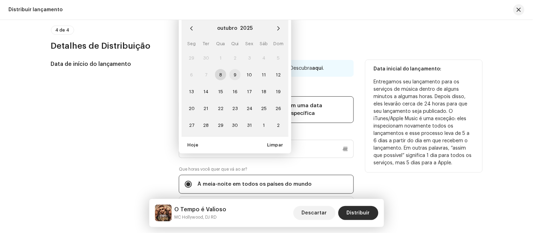
click at [236, 69] on span "9" at bounding box center [234, 74] width 11 height 11
type input "[DATE]"
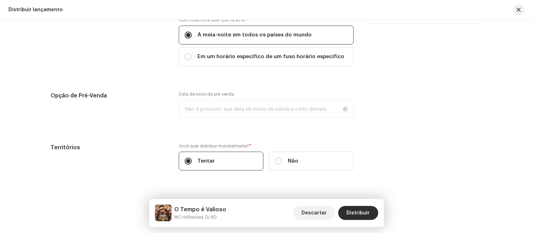
scroll to position [1359, 0]
click at [367, 218] on span "Distribuir" at bounding box center [358, 213] width 23 height 14
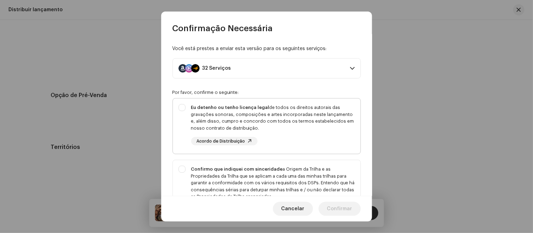
click at [183, 110] on div "Eu detenho ou tenho licença legal de todos os direitos autorais das gravações s…" at bounding box center [266, 125] width 187 height 53
checkbox input "true"
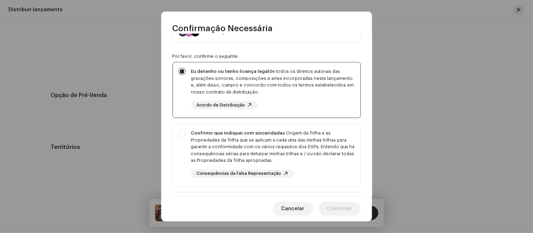
scroll to position [117, 0]
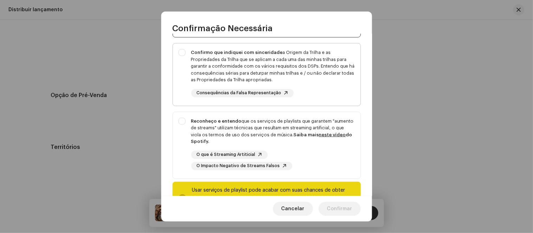
click at [182, 53] on div "Confirmo que indiquei com sinceridade a Origem da Trilha e as Propriedades da T…" at bounding box center [266, 74] width 187 height 60
checkbox input "true"
click at [182, 122] on div "Reconheço e entendo que os serviços de playlists que garantem "aumento de strea…" at bounding box center [266, 144] width 187 height 64
checkbox input "true"
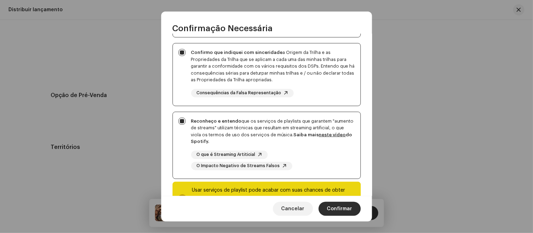
scroll to position [148, 0]
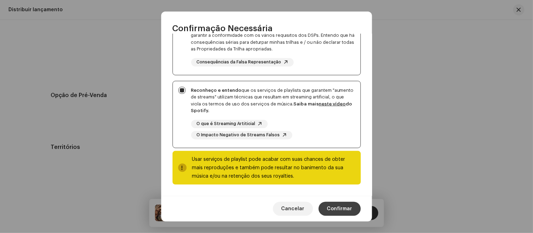
click at [343, 208] on span "Confirmar" at bounding box center [339, 209] width 25 height 14
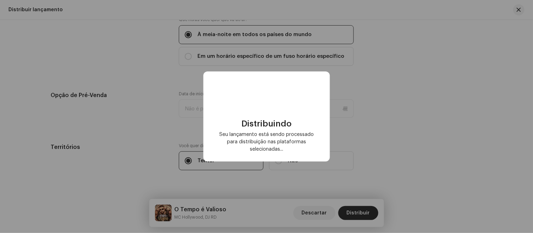
checkbox input "false"
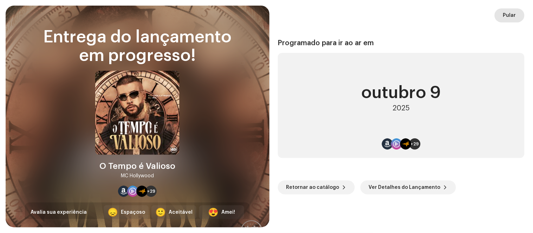
click at [510, 17] on span "Pular" at bounding box center [509, 15] width 13 height 14
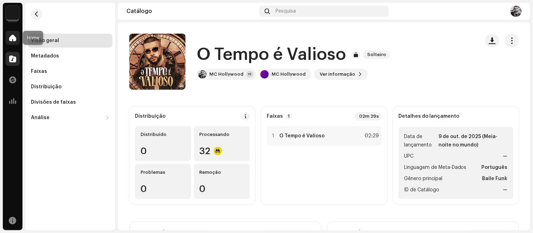
click at [14, 39] on span at bounding box center [12, 38] width 7 height 6
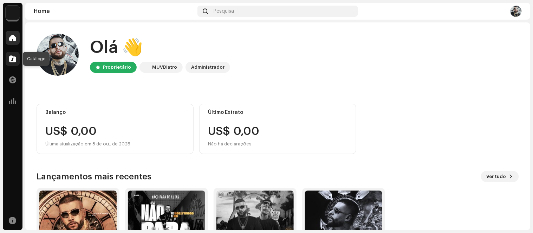
click at [10, 64] on div at bounding box center [13, 59] width 14 height 14
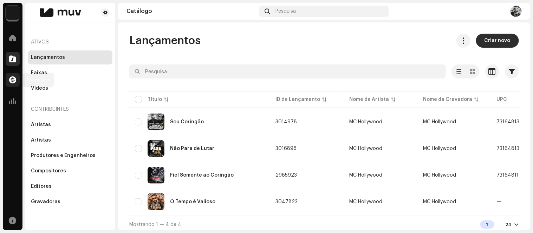
click at [9, 78] on span at bounding box center [12, 80] width 7 height 6
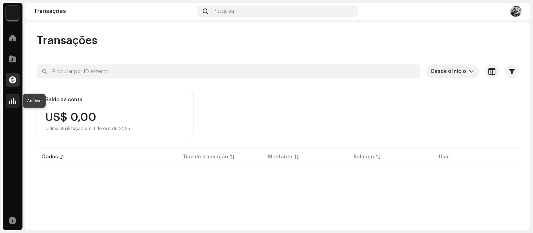
click at [11, 104] on span at bounding box center [12, 101] width 7 height 6
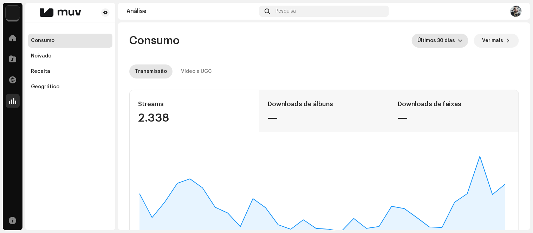
click at [441, 37] on span "Últimos 30 dias" at bounding box center [437, 41] width 40 height 14
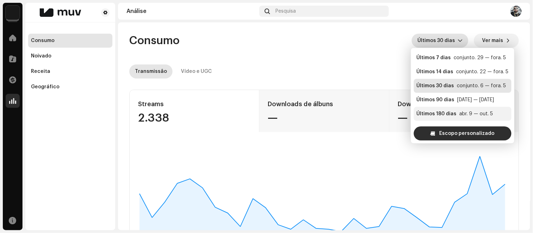
click at [441, 113] on div "Últimos 180 dias" at bounding box center [436, 114] width 40 height 7
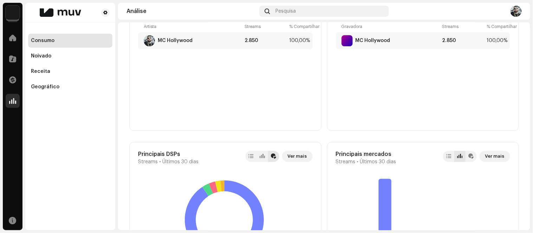
scroll to position [336, 0]
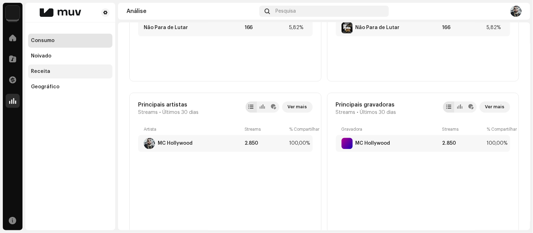
click at [50, 77] on div "Receita" at bounding box center [70, 72] width 84 height 14
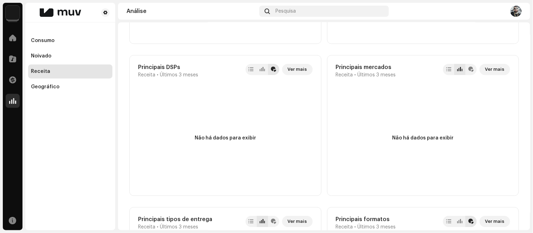
scroll to position [652, 0]
